Goal: Check status: Check status

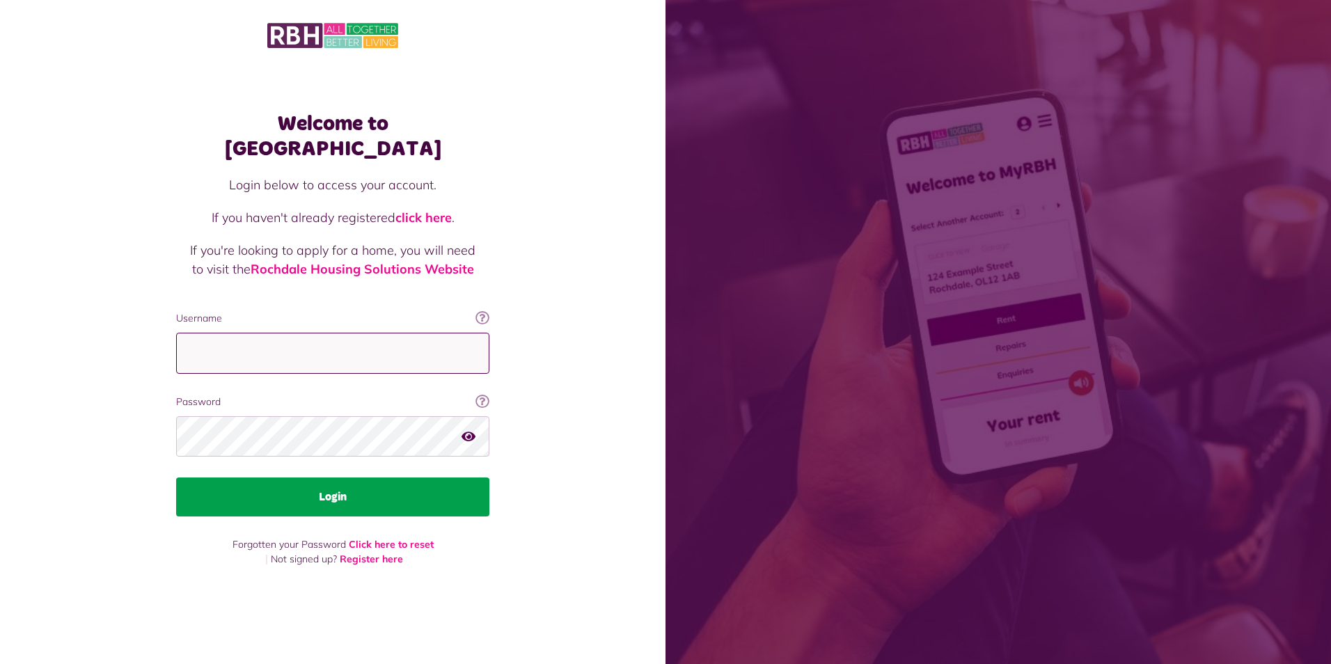
type input "**********"
click at [270, 491] on button "Login" at bounding box center [332, 496] width 313 height 39
click at [349, 477] on button "Login" at bounding box center [332, 496] width 313 height 39
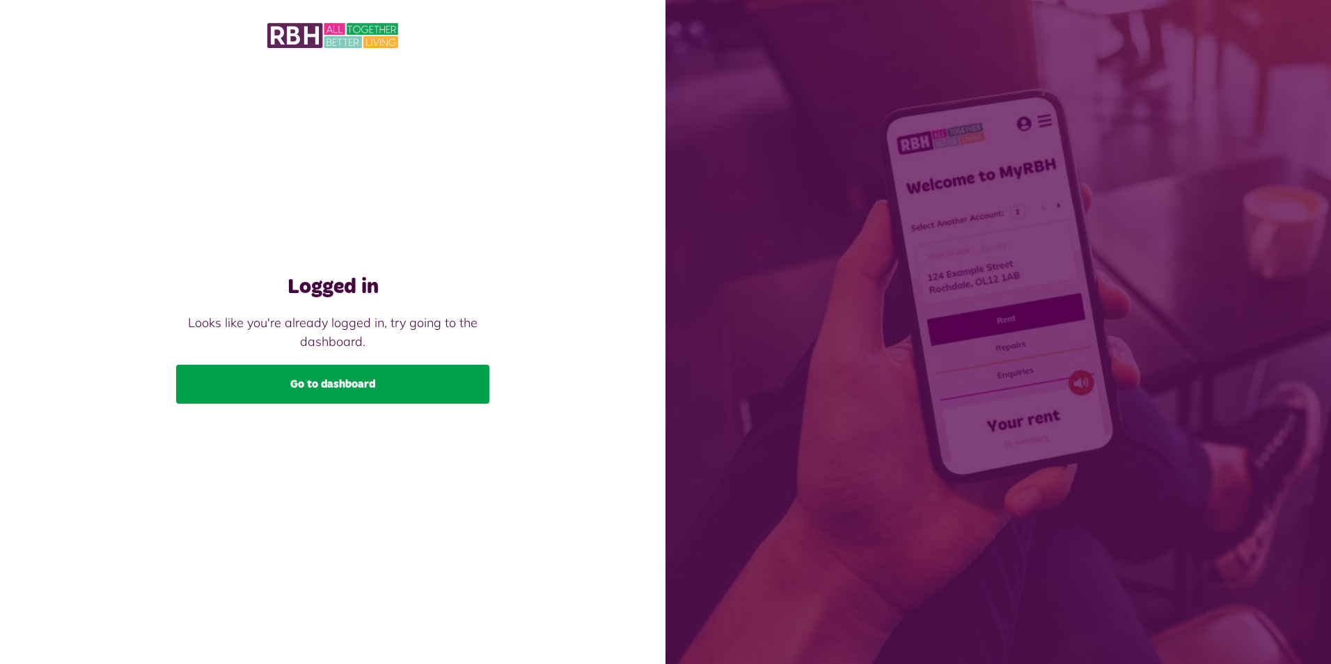
click at [337, 383] on link "Go to dashboard" at bounding box center [332, 384] width 313 height 39
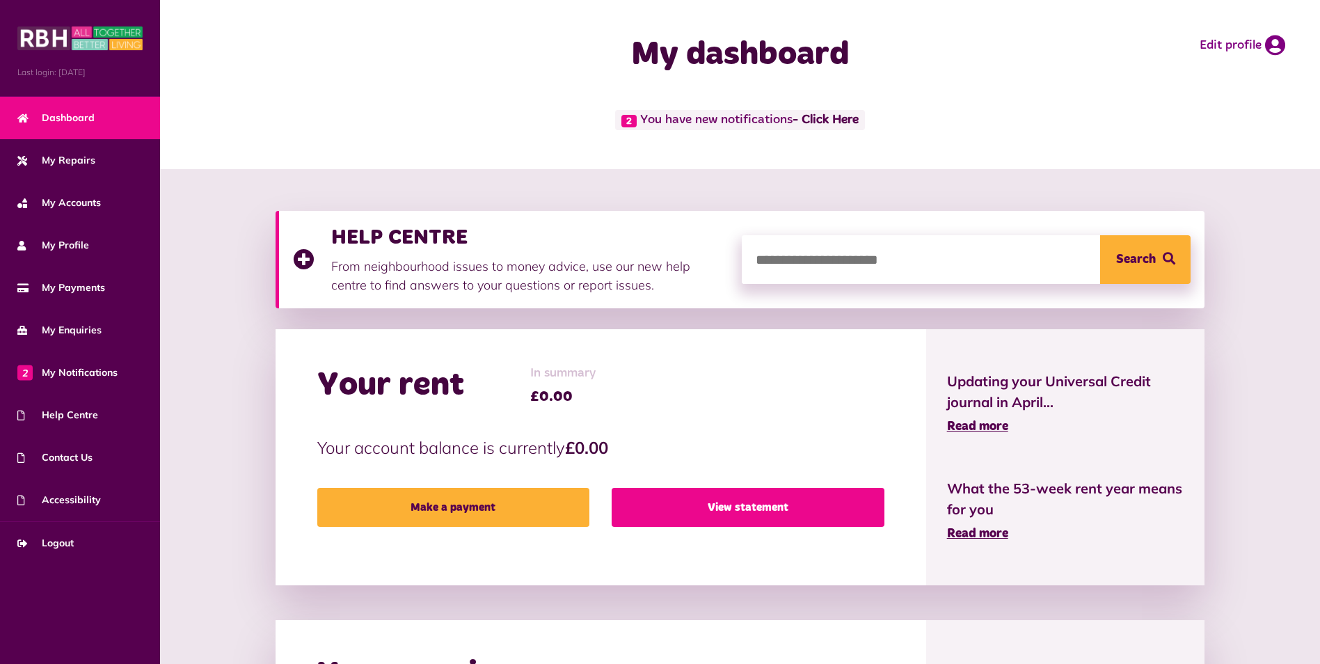
click at [681, 513] on link "View statement" at bounding box center [748, 507] width 272 height 39
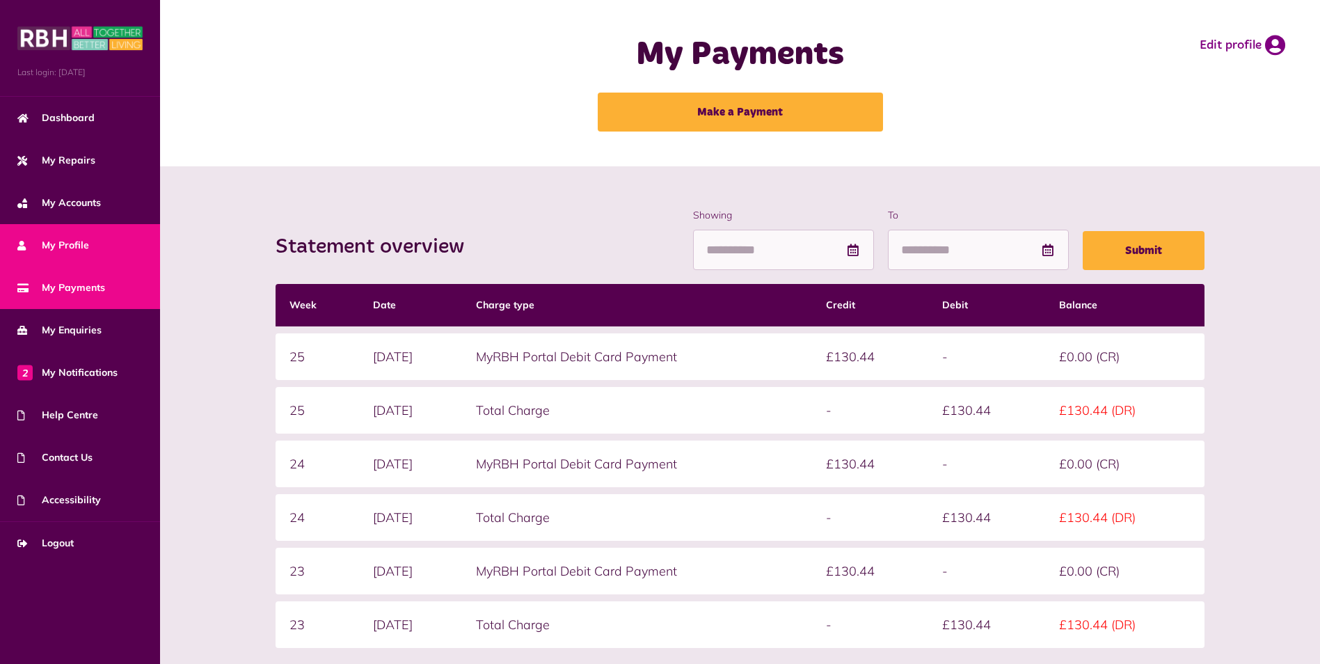
click at [72, 245] on span "My Profile" at bounding box center [53, 245] width 72 height 15
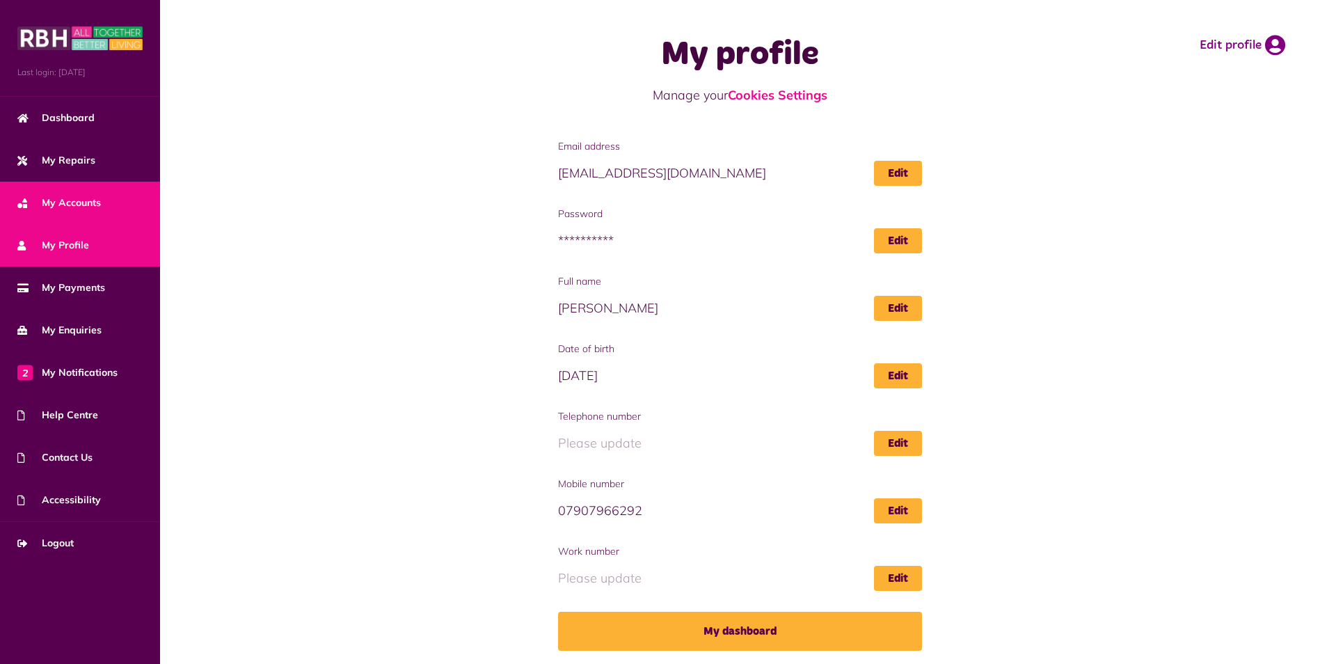
drag, startPoint x: 0, startPoint y: 0, endPoint x: 78, endPoint y: 207, distance: 220.9
click at [78, 207] on span "My Accounts" at bounding box center [59, 203] width 84 height 15
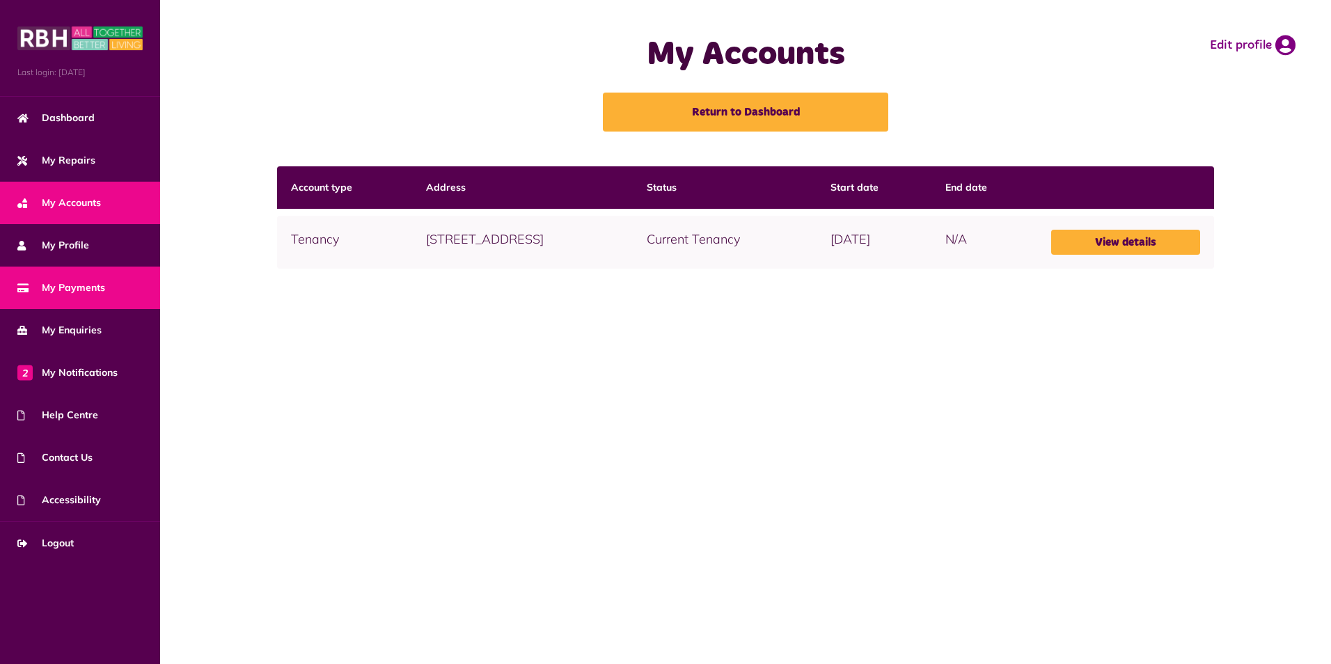
click at [63, 278] on link "My Payments" at bounding box center [80, 288] width 160 height 42
